Goal: Check status: Check status

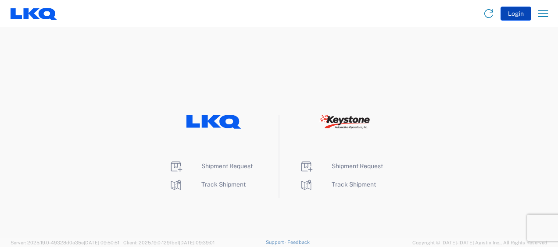
click at [515, 11] on button "Login" at bounding box center [516, 14] width 31 height 14
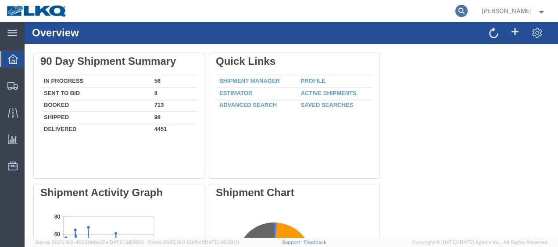
click at [459, 14] on form at bounding box center [462, 11] width 14 height 22
click at [462, 11] on icon at bounding box center [461, 11] width 12 height 12
click at [249, 14] on input "search" at bounding box center [322, 10] width 267 height 21
type input "56847203"
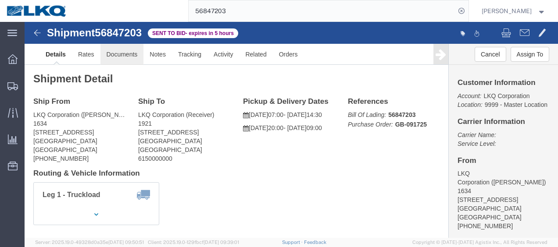
click link "Documents"
